Goal: Navigation & Orientation: Find specific page/section

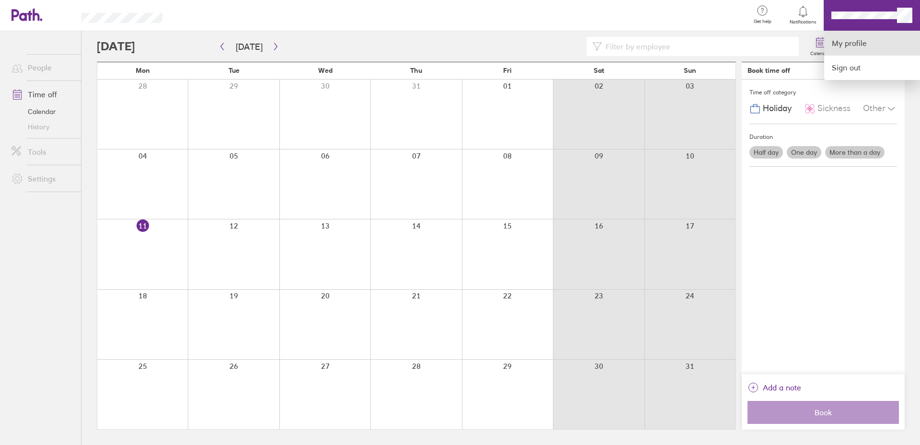
click at [858, 43] on link "My profile" at bounding box center [872, 43] width 96 height 24
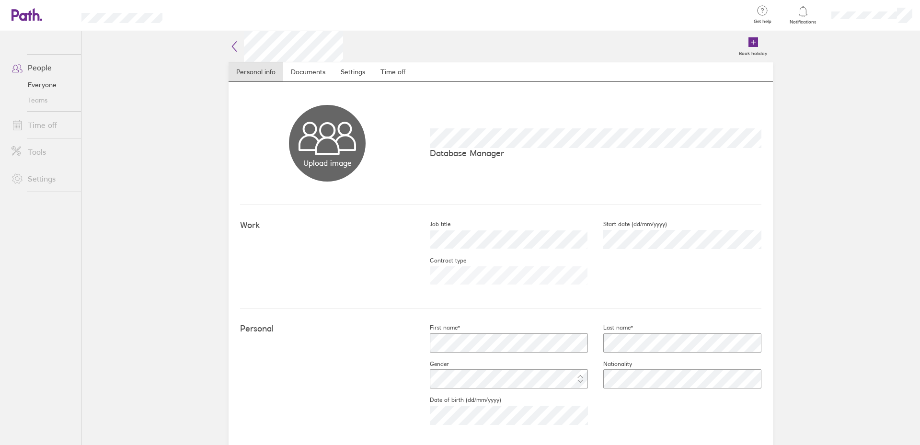
click at [35, 66] on link "People" at bounding box center [42, 67] width 77 height 19
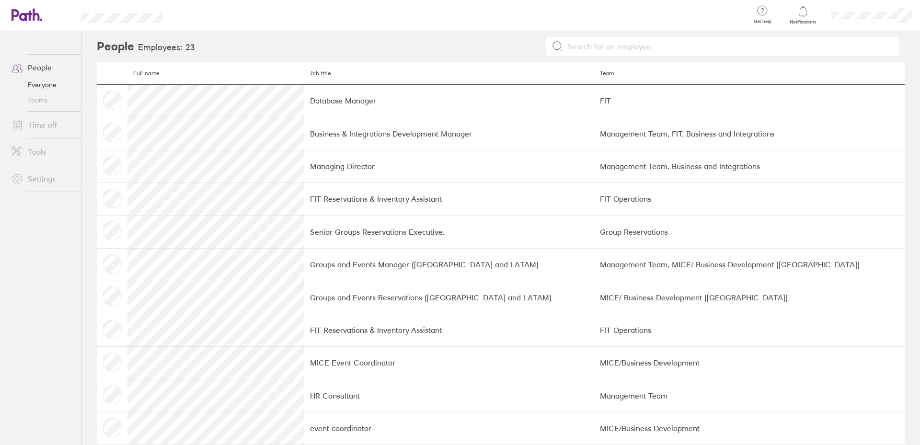
click at [46, 127] on link "Time off" at bounding box center [42, 125] width 77 height 19
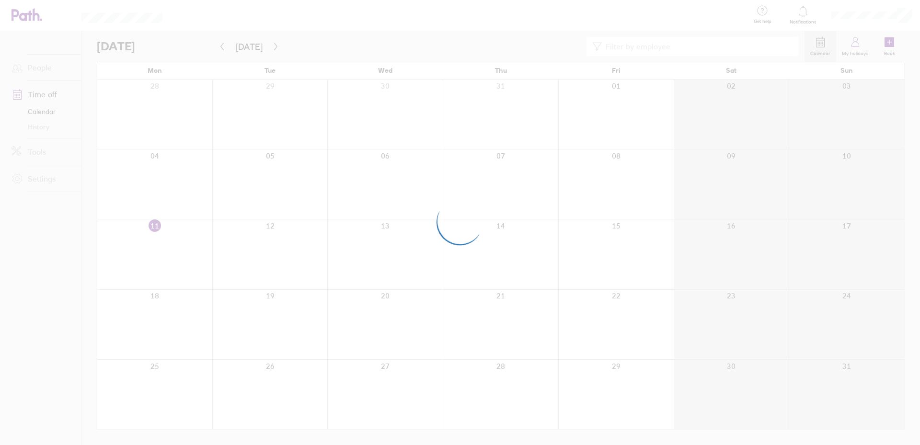
click at [856, 50] on div at bounding box center [460, 222] width 920 height 445
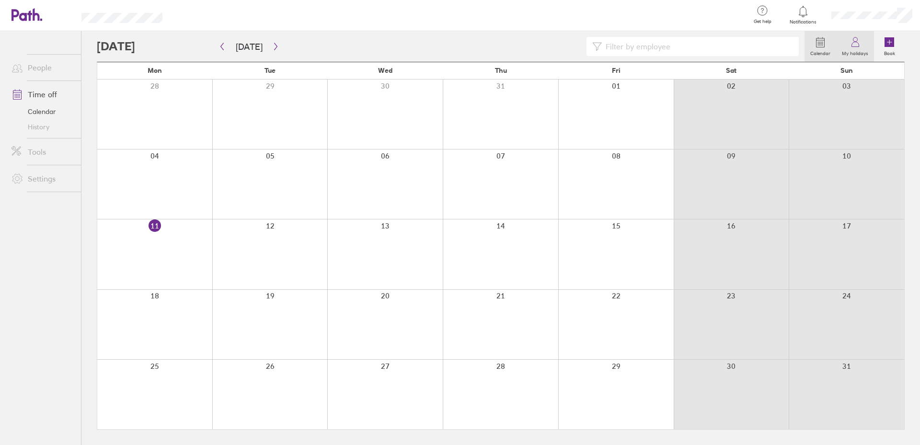
click at [859, 51] on label "My holidays" at bounding box center [855, 52] width 38 height 9
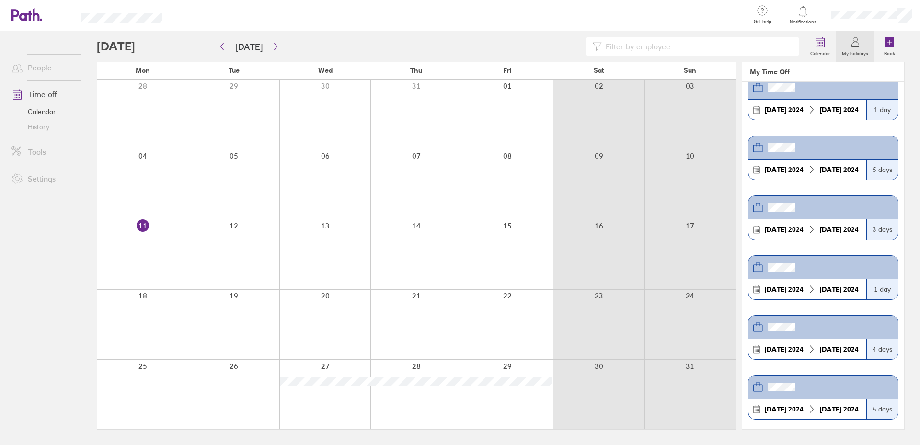
scroll to position [212, 0]
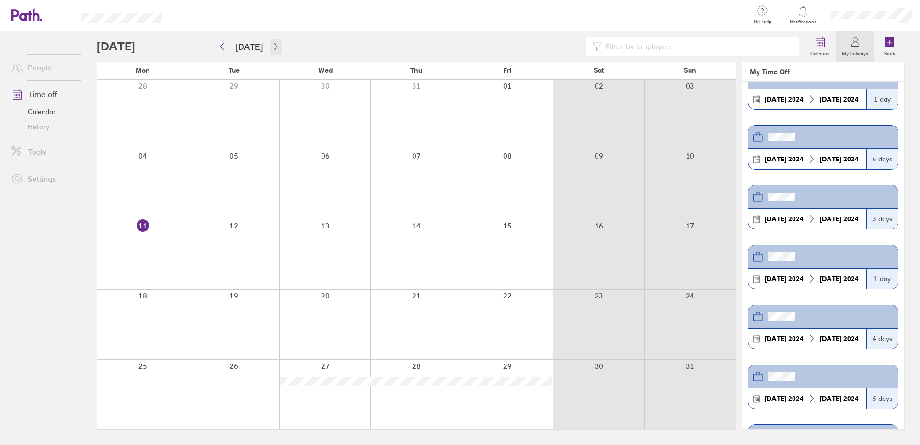
click at [274, 46] on icon "button" at bounding box center [275, 46] width 3 height 7
click at [398, 279] on div at bounding box center [416, 255] width 91 height 70
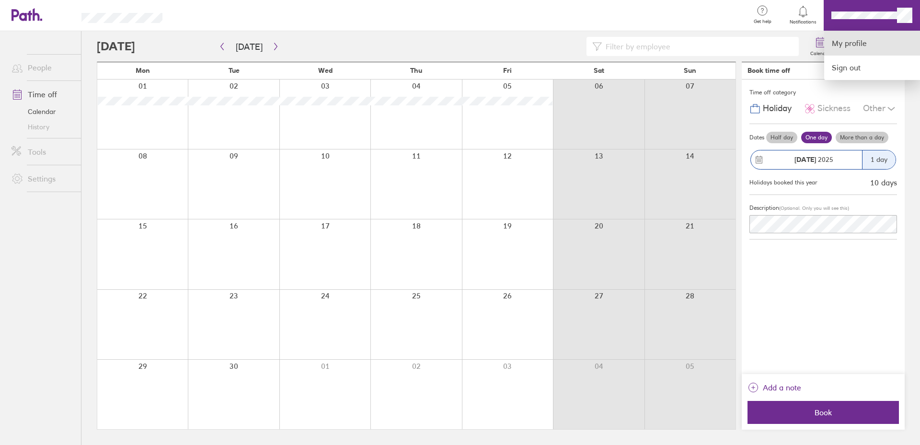
click at [857, 45] on link "My profile" at bounding box center [872, 43] width 96 height 24
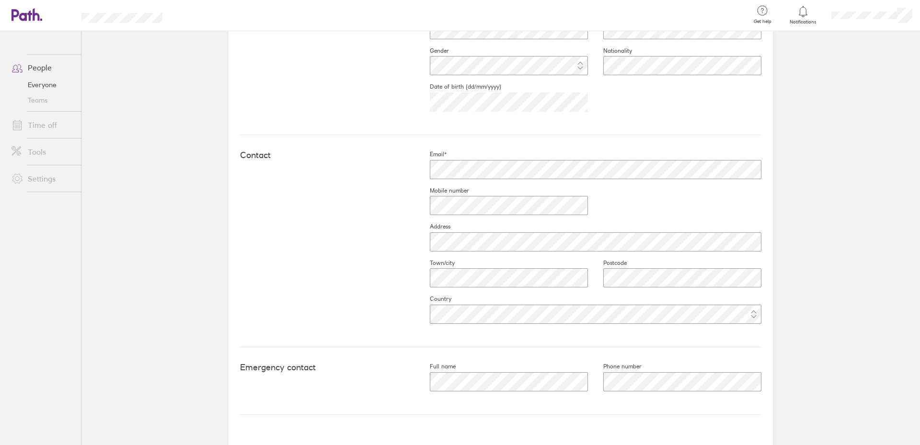
scroll to position [341, 0]
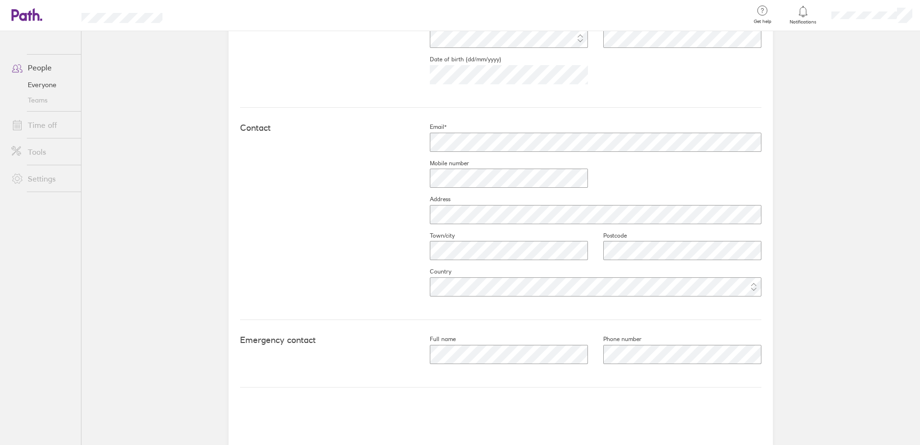
click at [39, 66] on link "People" at bounding box center [42, 67] width 77 height 19
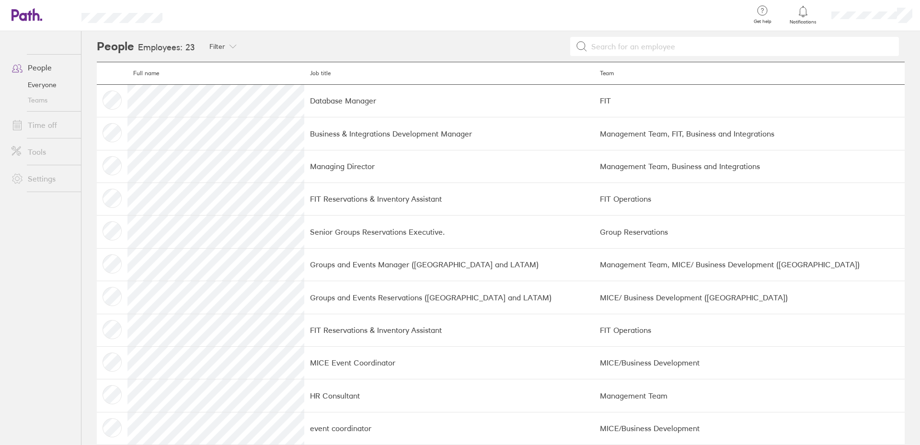
click at [112, 99] on td at bounding box center [112, 100] width 31 height 33
click at [110, 98] on td at bounding box center [112, 100] width 31 height 33
click at [804, 20] on span "Notifications" at bounding box center [803, 22] width 31 height 6
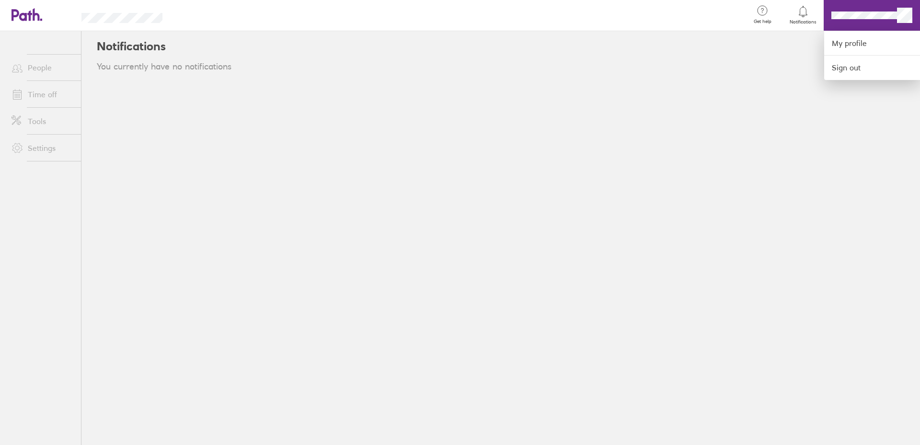
click at [808, 129] on div at bounding box center [460, 222] width 920 height 445
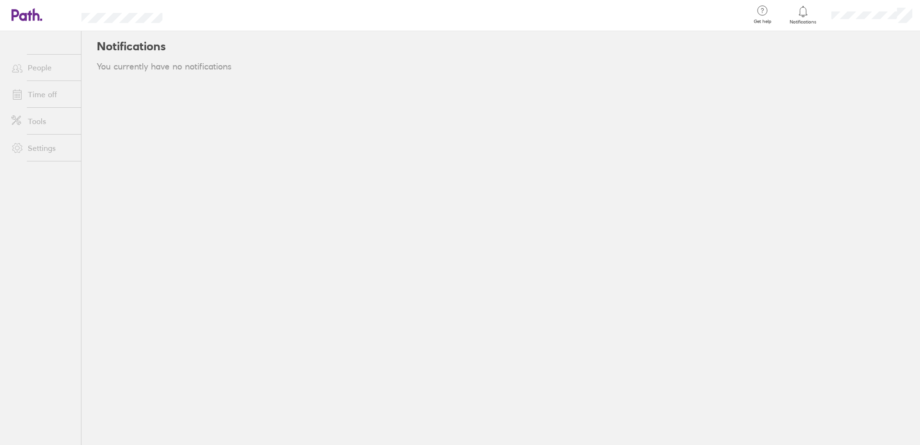
click at [54, 94] on link "Time off" at bounding box center [42, 94] width 77 height 19
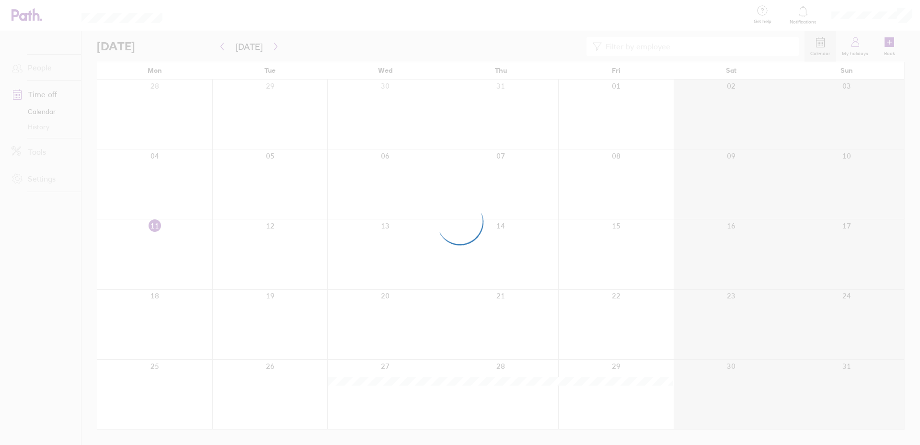
click at [857, 52] on div at bounding box center [460, 222] width 920 height 445
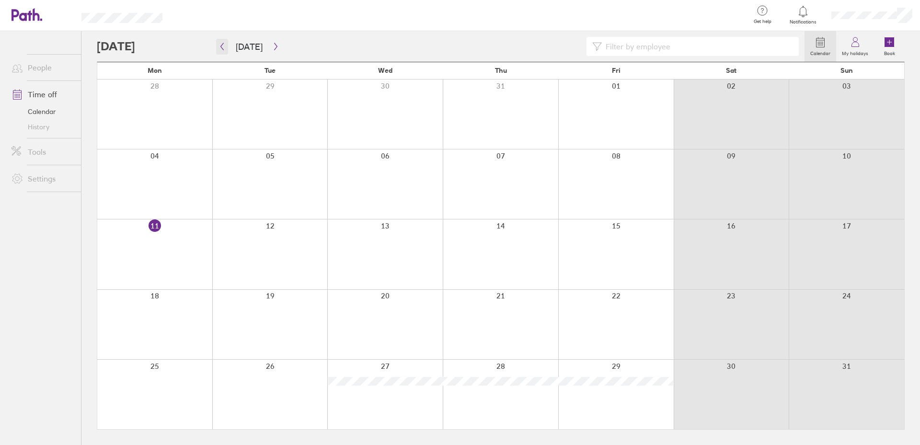
click at [222, 47] on icon "button" at bounding box center [222, 47] width 7 height 8
click at [220, 43] on icon "button" at bounding box center [222, 47] width 7 height 8
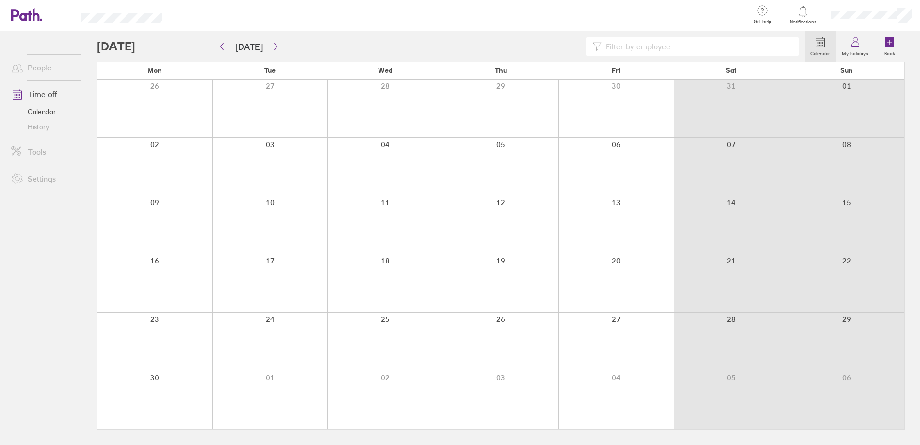
click at [888, 47] on icon at bounding box center [890, 42] width 12 height 12
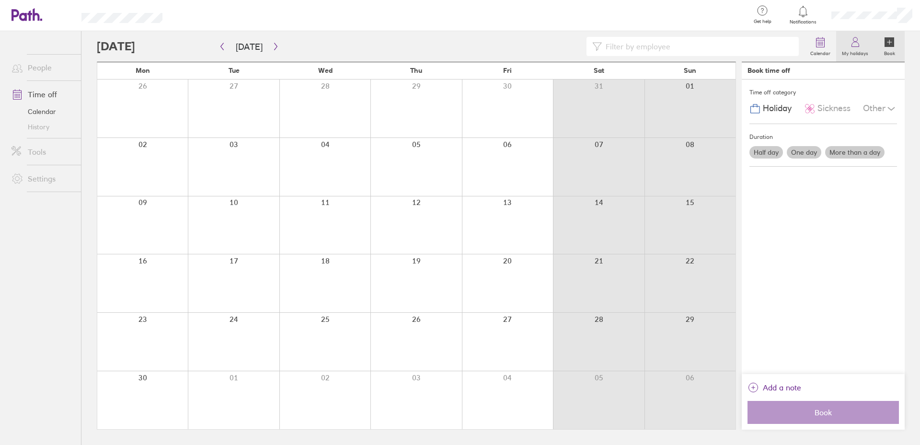
click at [858, 45] on icon at bounding box center [856, 42] width 12 height 12
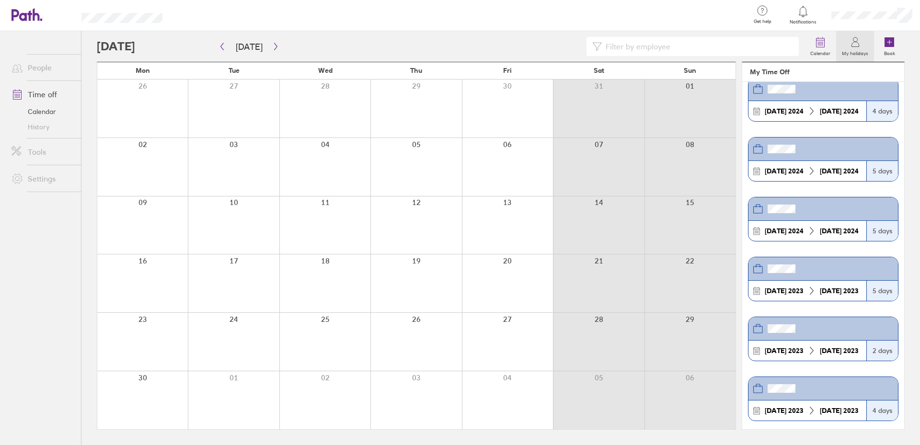
scroll to position [424, 0]
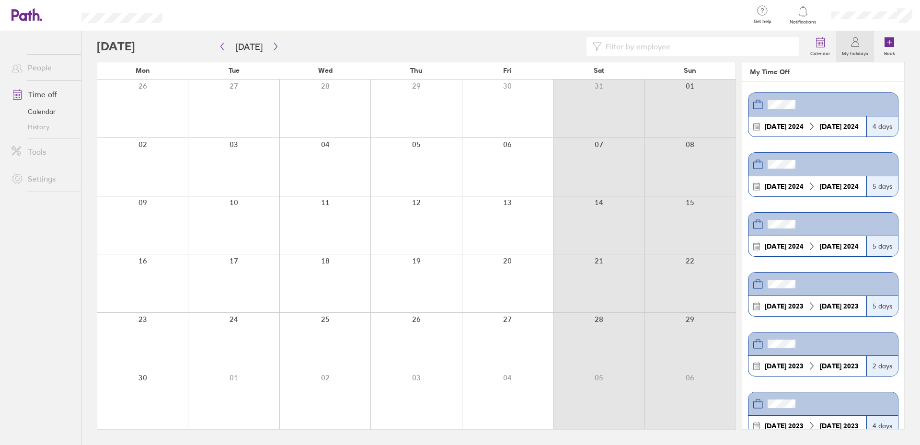
click at [763, 18] on div "Get help FAQs Contact us" at bounding box center [762, 15] width 41 height 31
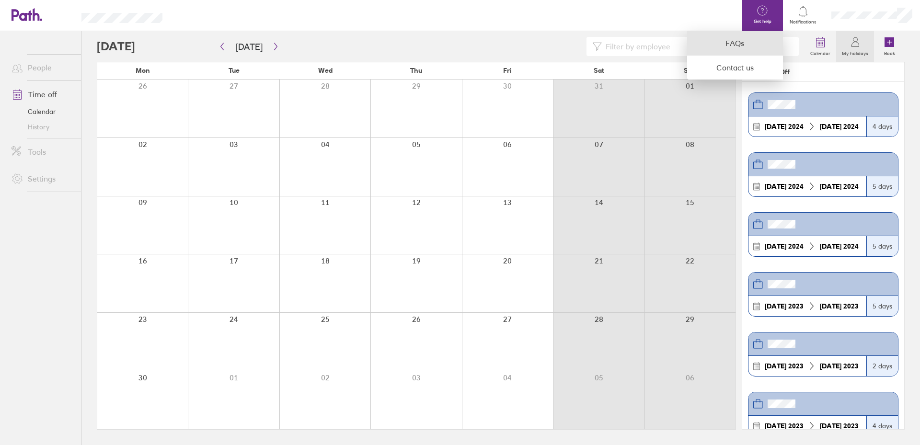
click at [732, 48] on link "FAQs" at bounding box center [735, 43] width 96 height 24
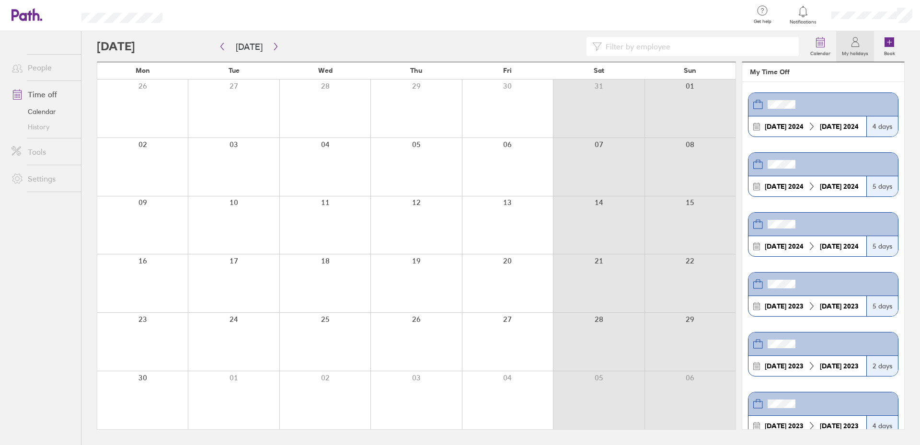
click at [43, 127] on link "History" at bounding box center [42, 126] width 77 height 15
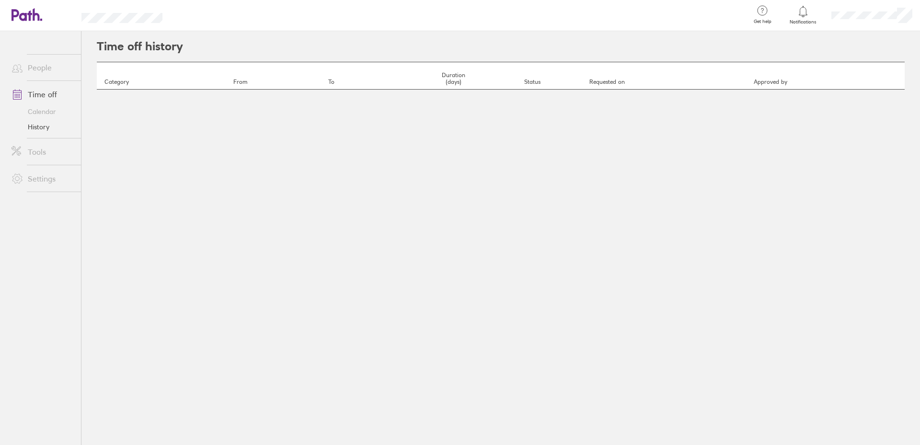
click at [42, 153] on link "Tools" at bounding box center [42, 151] width 77 height 19
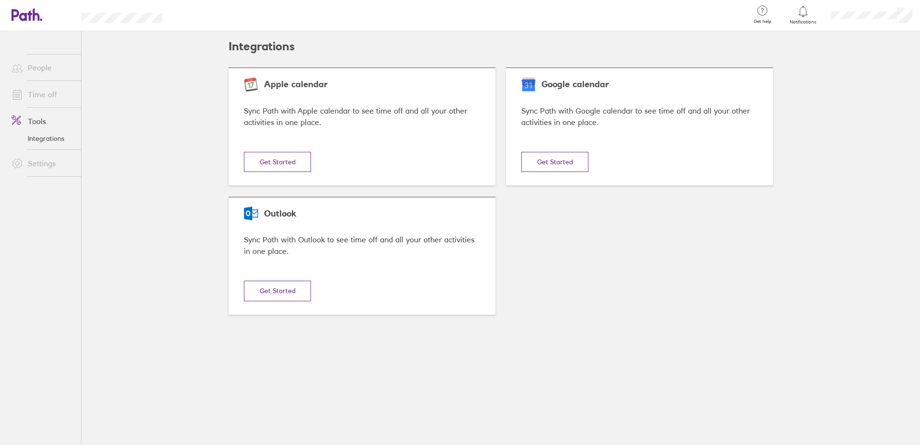
click at [47, 166] on link "Settings" at bounding box center [42, 163] width 77 height 19
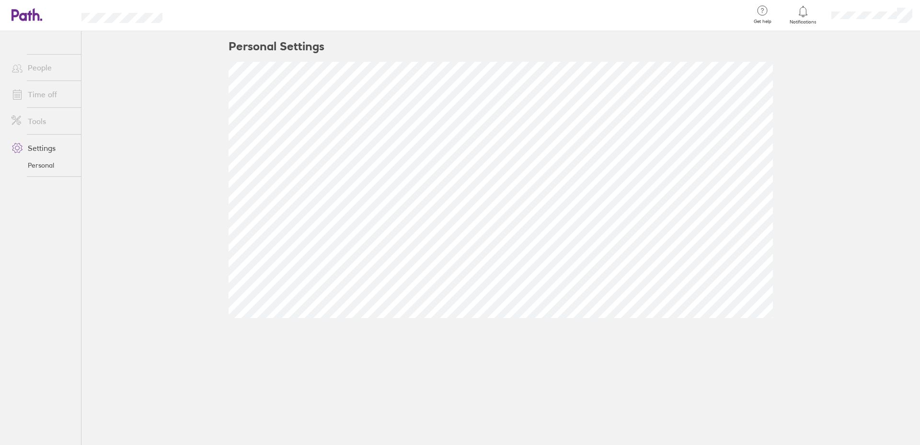
click at [45, 94] on link "Time off" at bounding box center [42, 94] width 77 height 19
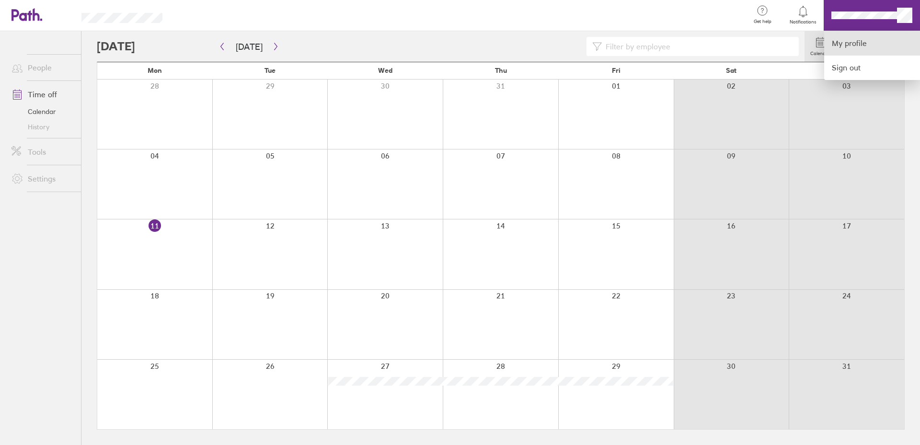
click at [865, 46] on link "My profile" at bounding box center [872, 43] width 96 height 24
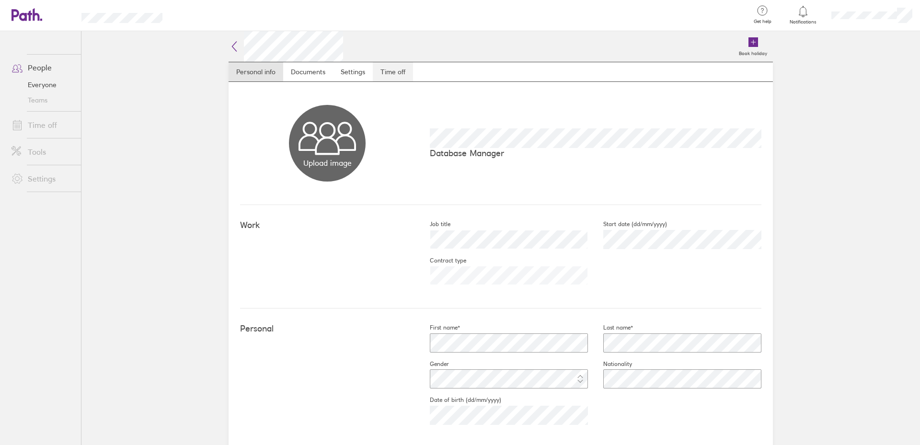
click at [396, 73] on link "Time off" at bounding box center [393, 71] width 40 height 19
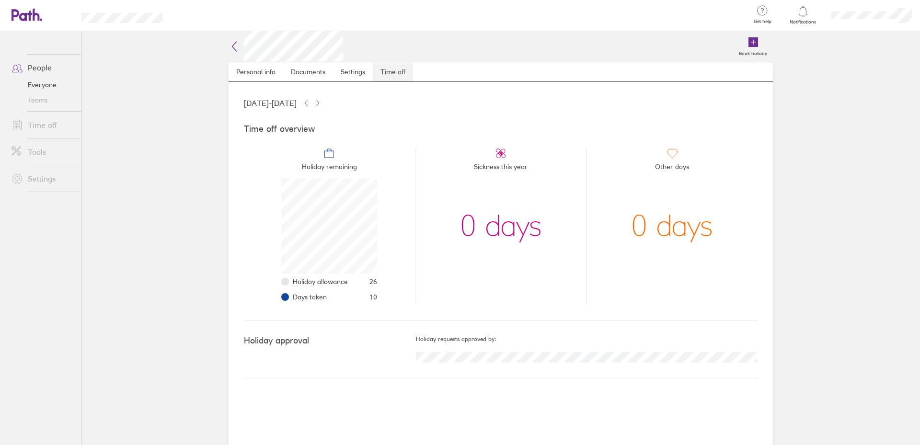
scroll to position [96, 96]
